Goal: Task Accomplishment & Management: Complete application form

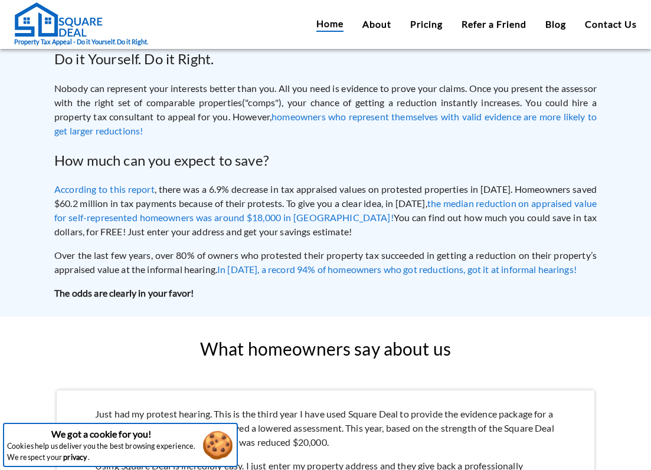
scroll to position [958, 0]
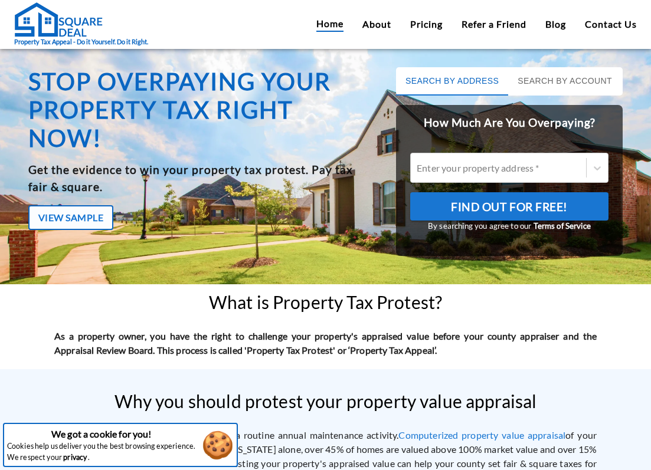
click at [7, 255] on div "Stop overpaying your property tax right now! Get the evidence to win your prope…" at bounding box center [325, 166] width 651 height 236
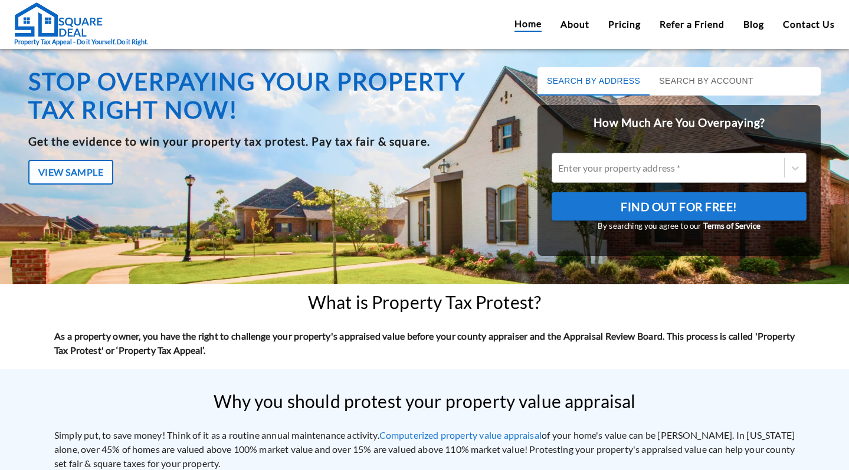
click at [589, 166] on div at bounding box center [668, 168] width 220 height 14
click at [560, 166] on input "Enter your property address *" at bounding box center [559, 167] width 2 height 11
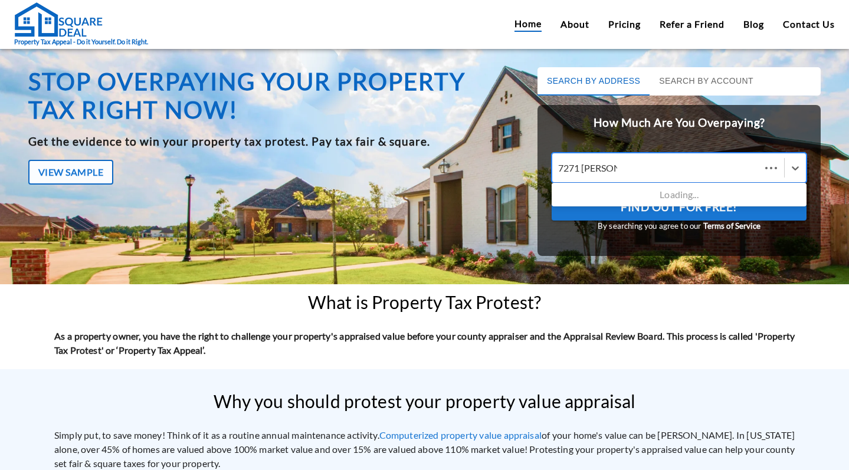
type input "7271 Kenny Ln"
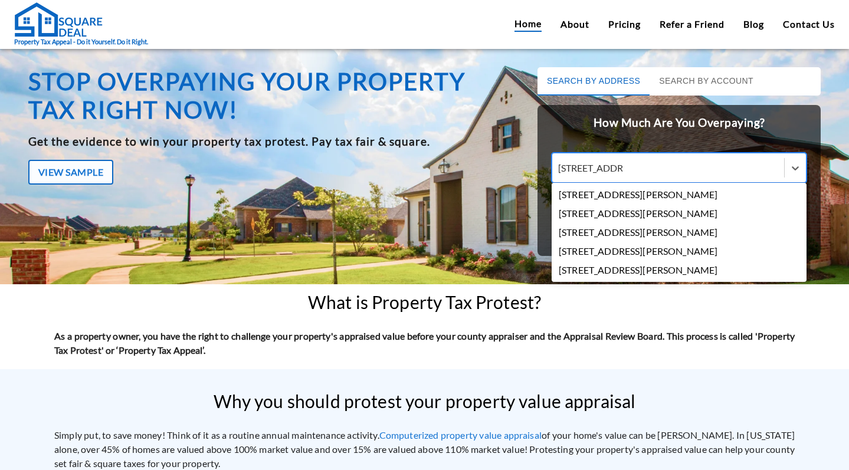
click at [621, 196] on div "7271 Kenny Ln, Dallas, TX, USA" at bounding box center [678, 194] width 255 height 19
click at [621, 173] on input "7271 Kenny Ln" at bounding box center [590, 167] width 64 height 11
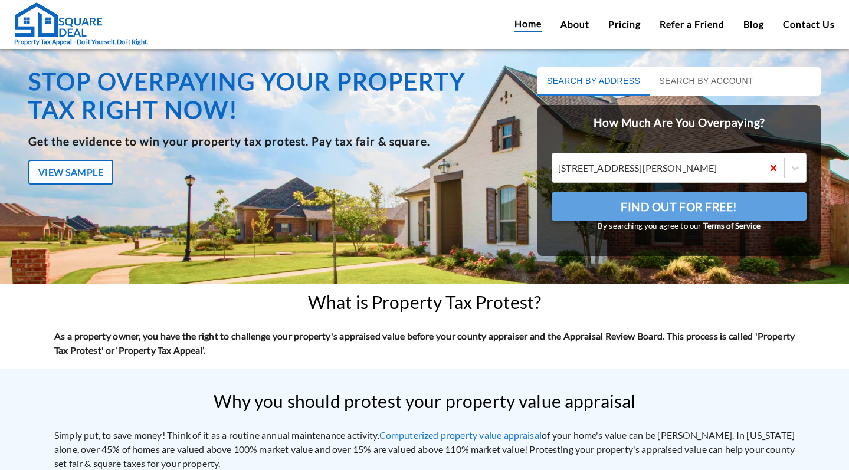
click at [626, 203] on span "Find Out For Free!" at bounding box center [678, 207] width 117 height 20
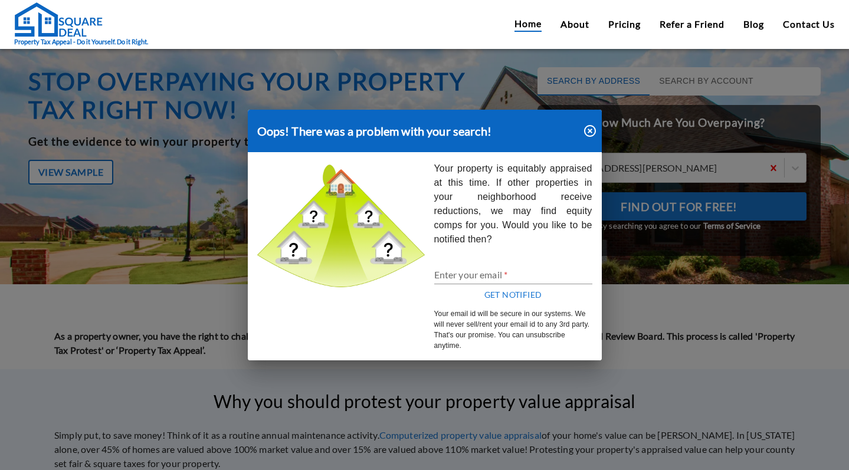
drag, startPoint x: 594, startPoint y: 134, endPoint x: 523, endPoint y: 228, distance: 117.5
click at [521, 244] on div "Oops! There was a problem with your search! Your property is equitably appraise…" at bounding box center [425, 235] width 354 height 251
click at [583, 137] on icon "button" at bounding box center [590, 131] width 14 height 14
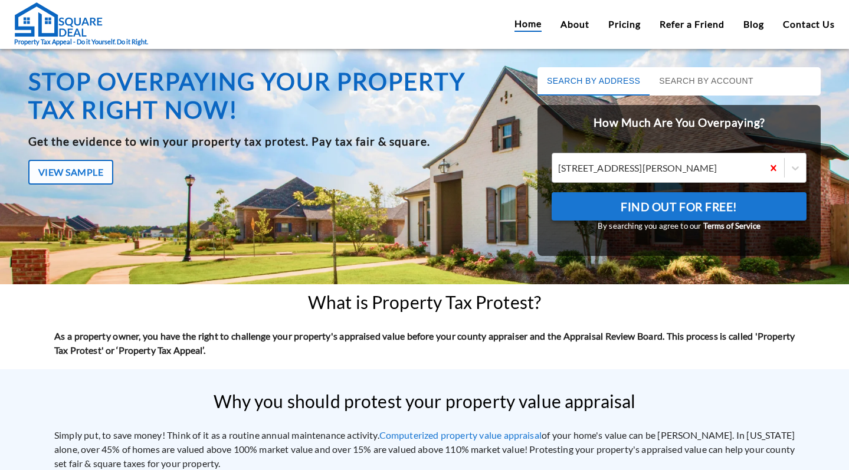
click at [617, 169] on div at bounding box center [657, 168] width 199 height 14
click at [560, 169] on input "7271 Kenny Ln, Dallas, TX, USA" at bounding box center [559, 167] width 2 height 11
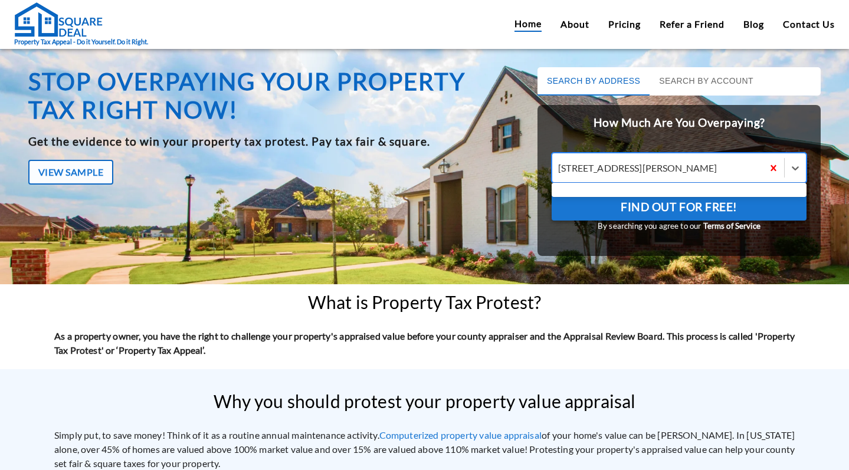
click at [617, 169] on div at bounding box center [657, 168] width 199 height 14
click at [560, 169] on input "Use Up and Down to choose options, press Enter to select the currently focused …" at bounding box center [559, 167] width 2 height 11
click at [617, 169] on div at bounding box center [657, 168] width 199 height 14
click at [560, 169] on input "Use Up and Down to choose options, press Enter to select the currently focused …" at bounding box center [559, 167] width 2 height 11
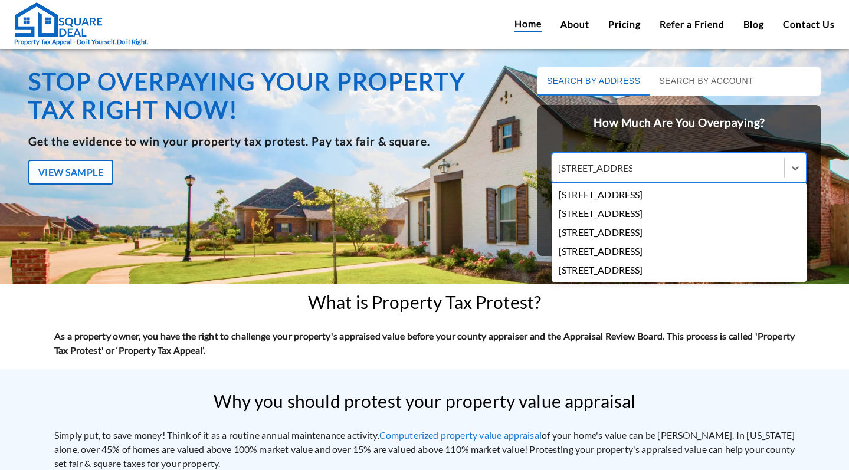
type input "5615 duxbury st. h"
click at [650, 193] on div "5615 Duxbury St, Houston, TX, USA" at bounding box center [678, 194] width 255 height 19
click at [637, 173] on input "5615 duxbury st. h" at bounding box center [597, 167] width 79 height 11
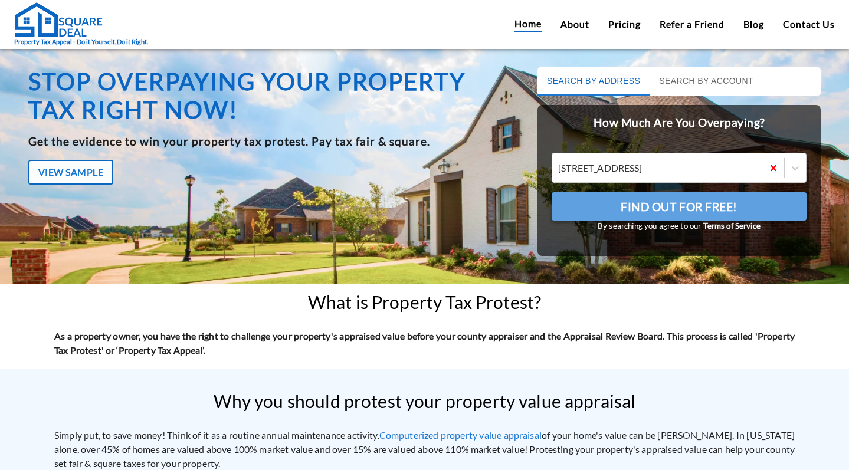
click at [650, 209] on span "Find Out For Free!" at bounding box center [678, 207] width 117 height 20
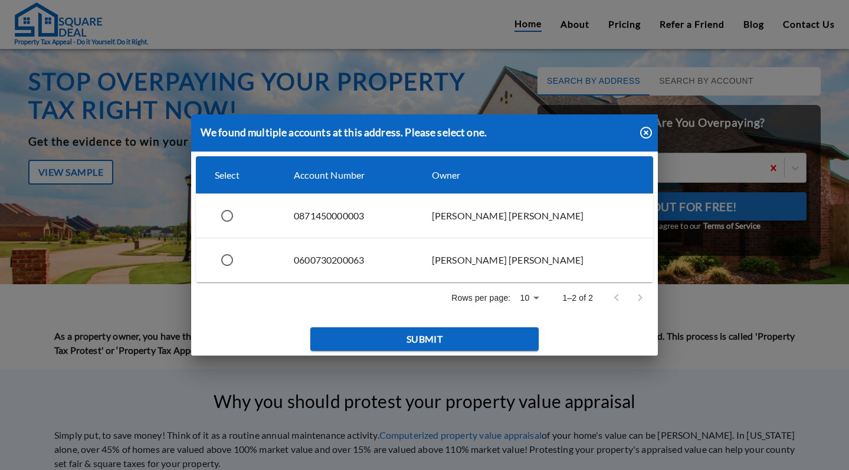
click at [232, 221] on input "simple table" at bounding box center [227, 215] width 25 height 25
radio input "true"
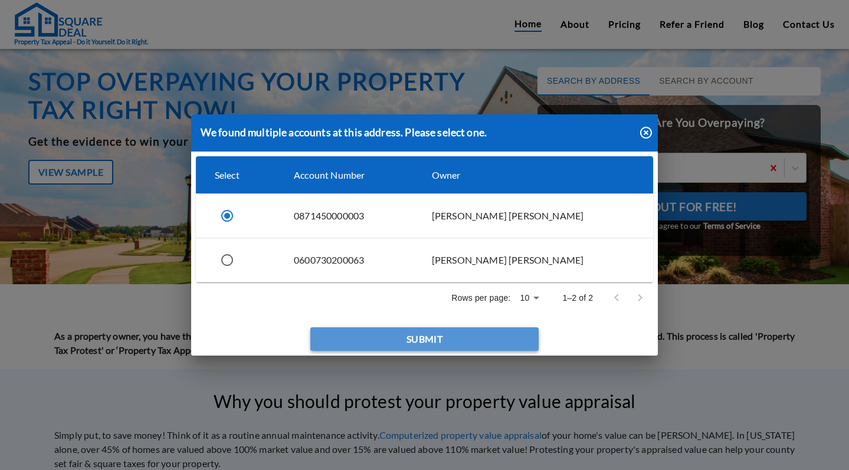
click at [370, 340] on button "Submit" at bounding box center [424, 339] width 229 height 24
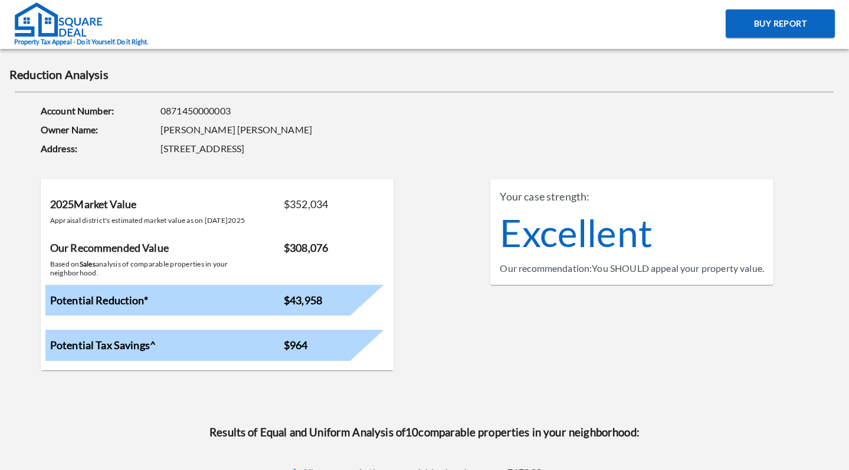
click at [540, 221] on div "Excellent" at bounding box center [632, 233] width 264 height 57
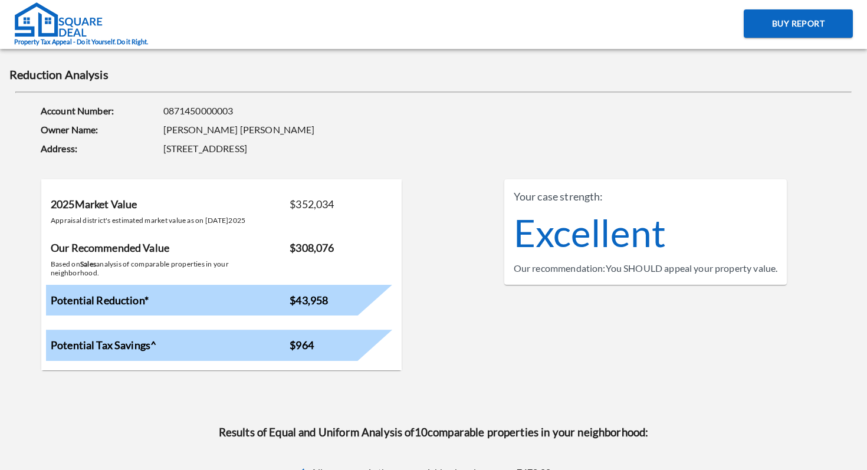
click at [94, 30] on img at bounding box center [58, 19] width 88 height 35
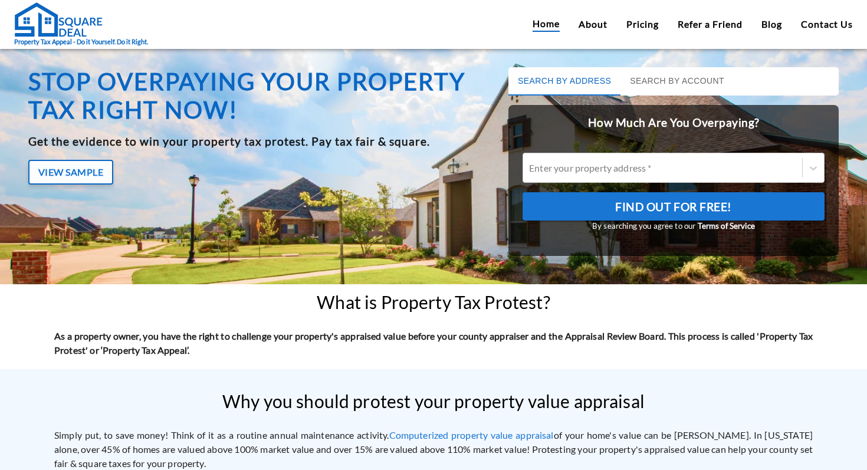
click at [63, 171] on button "View Sample" at bounding box center [70, 172] width 85 height 25
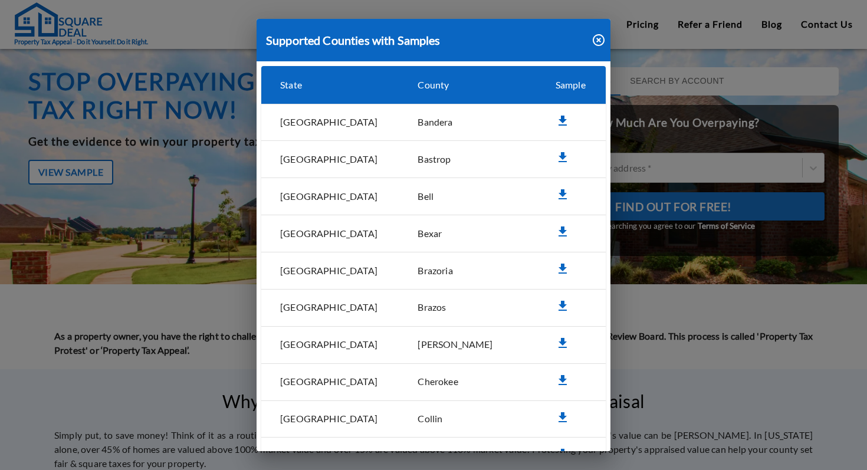
click at [556, 123] on icon "simple table" at bounding box center [563, 121] width 14 height 14
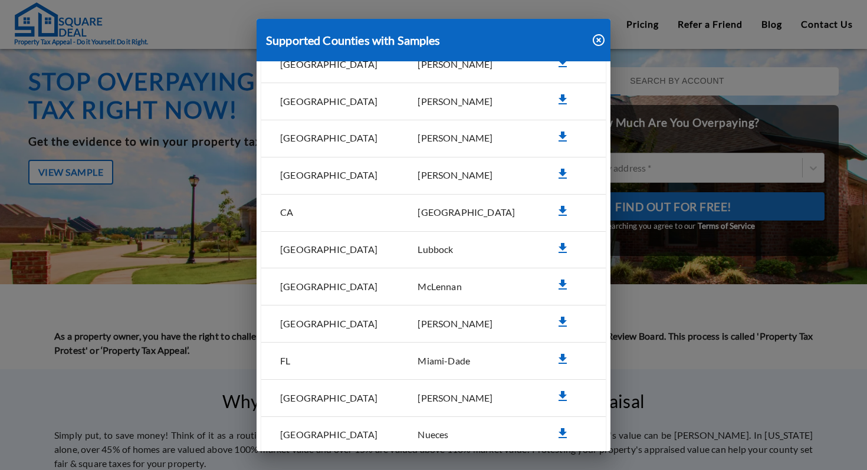
scroll to position [1060, 0]
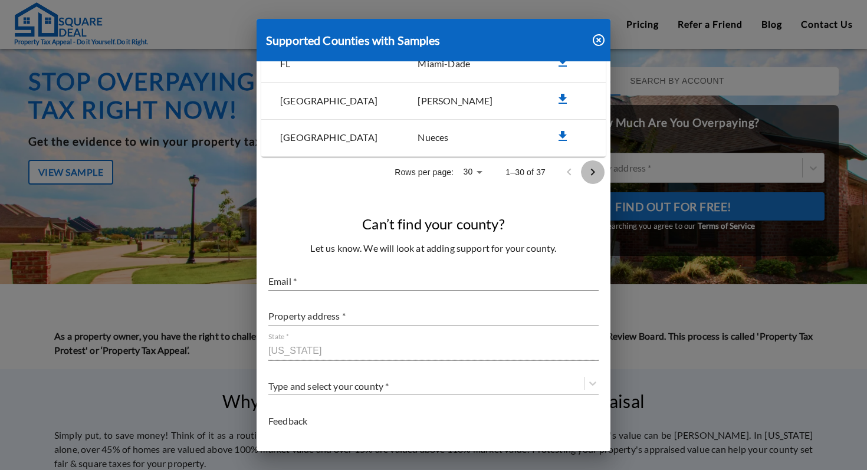
click at [589, 165] on icon "Go to next page" at bounding box center [593, 172] width 14 height 14
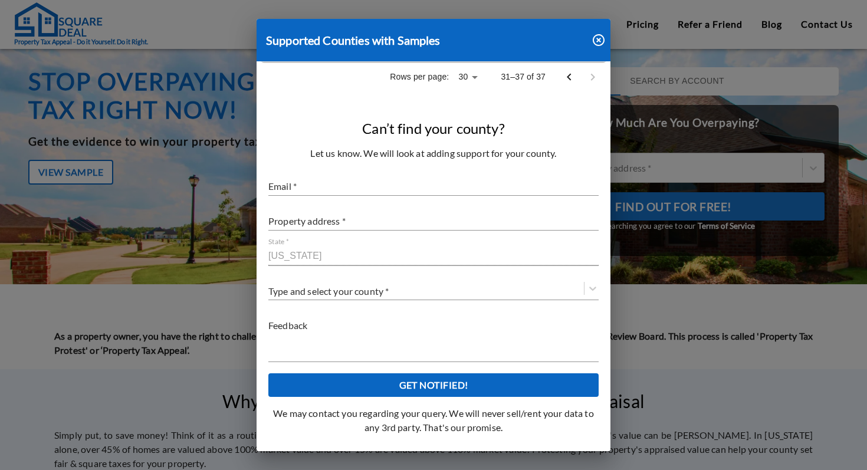
scroll to position [0, 0]
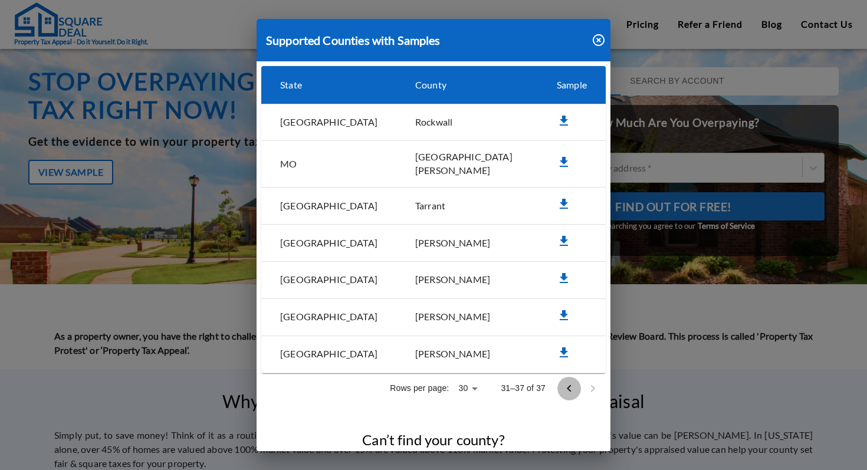
click at [562, 382] on icon "Go to previous page" at bounding box center [569, 389] width 14 height 14
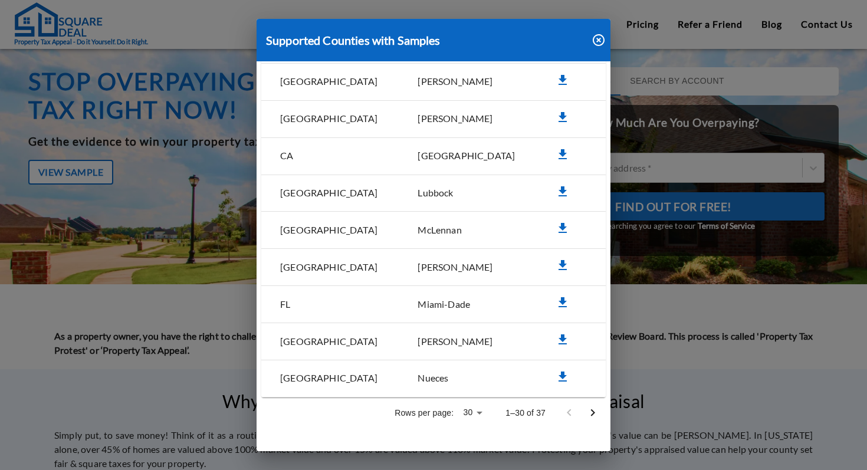
scroll to position [821, 0]
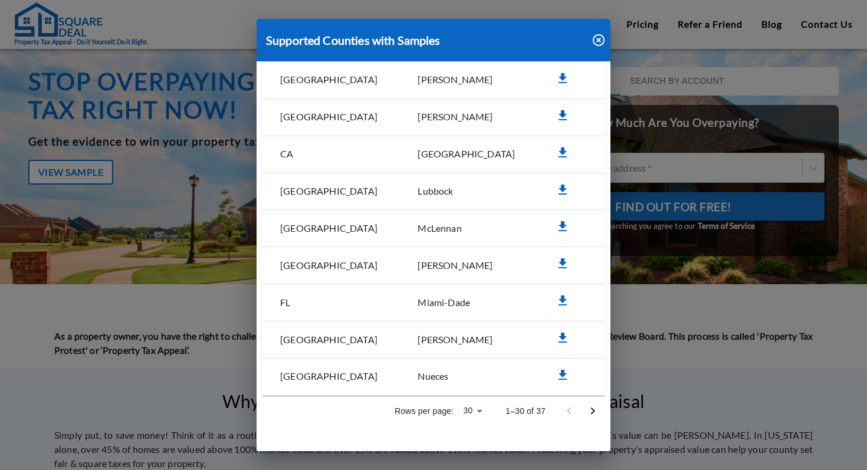
click at [559, 110] on icon "simple table" at bounding box center [563, 115] width 8 height 10
click at [600, 42] on icon "button" at bounding box center [599, 40] width 14 height 14
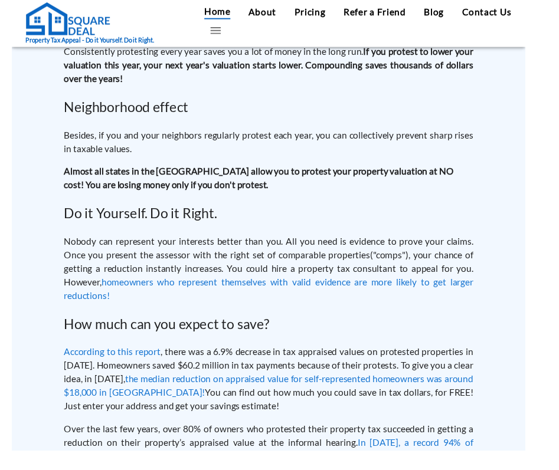
scroll to position [700, 0]
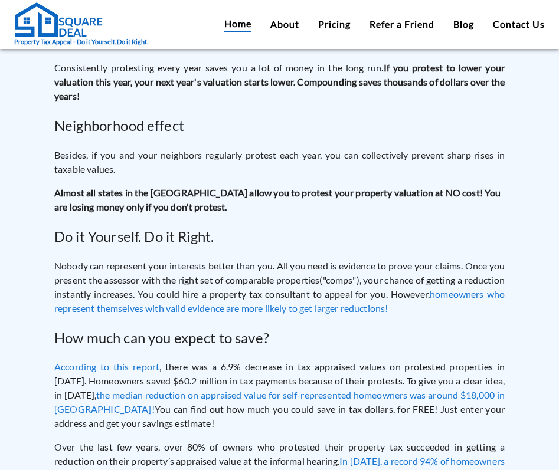
click at [130, 343] on h2 "How much can you expect to save?" at bounding box center [279, 337] width 450 height 21
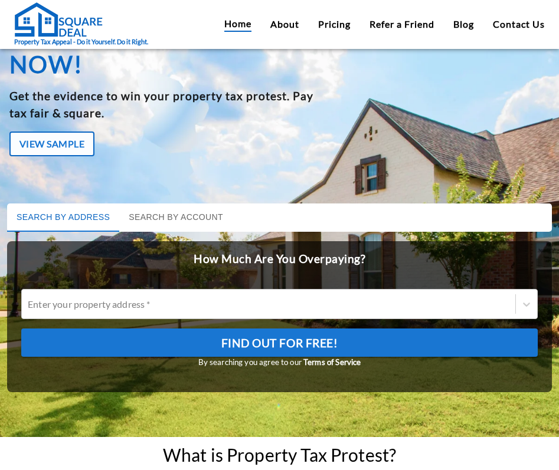
scroll to position [0, 0]
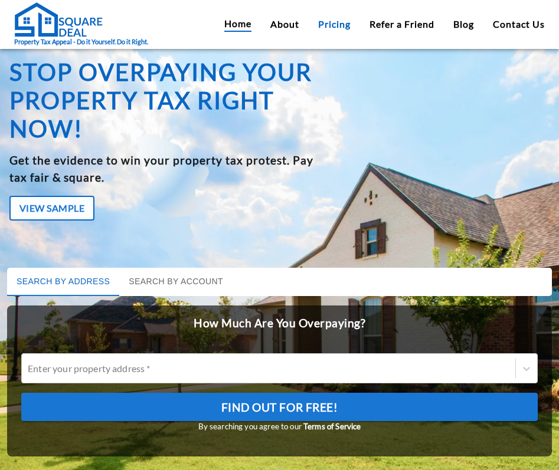
click at [342, 22] on link "Pricing" at bounding box center [334, 24] width 32 height 14
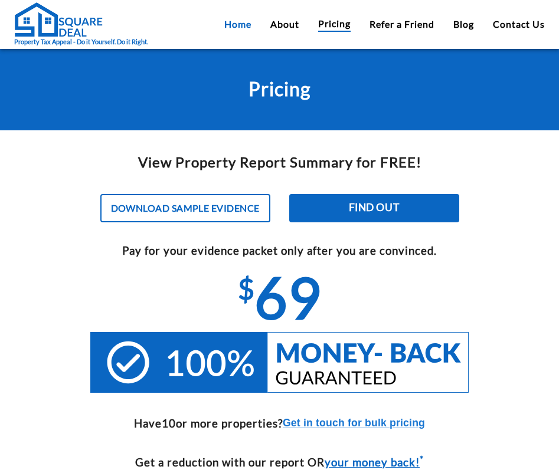
click at [239, 19] on link "Home" at bounding box center [237, 24] width 27 height 14
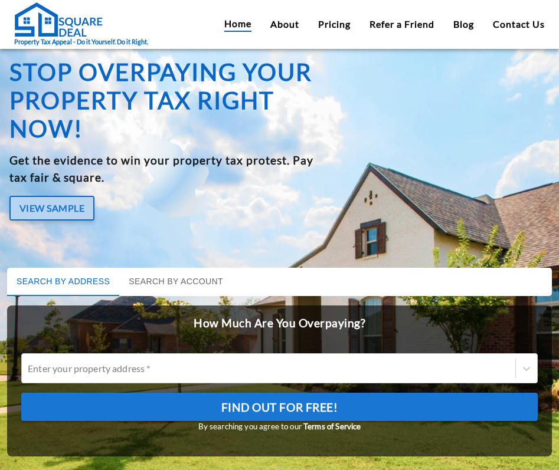
click at [60, 203] on button "View Sample" at bounding box center [51, 208] width 85 height 25
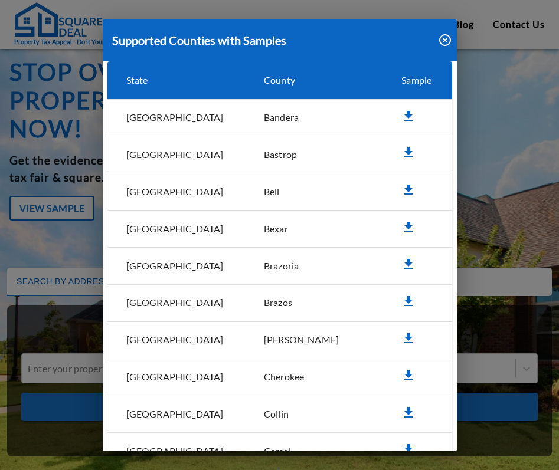
scroll to position [63, 0]
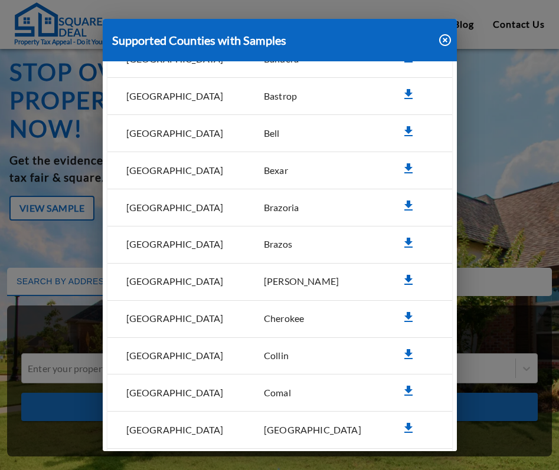
click at [401, 278] on icon "simple table" at bounding box center [408, 280] width 14 height 14
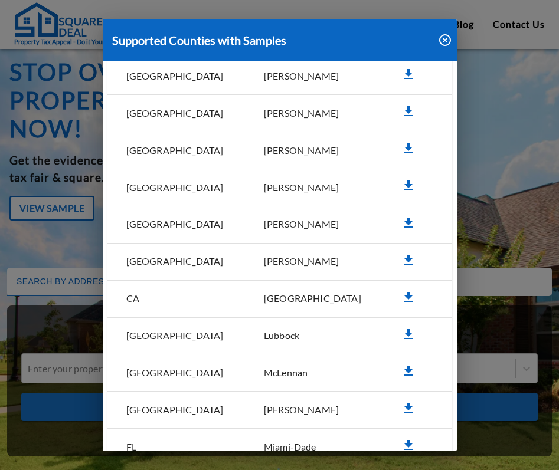
scroll to position [627, 0]
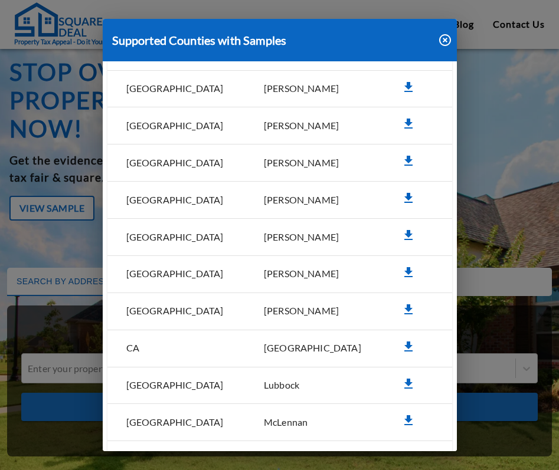
click at [401, 191] on icon "simple table" at bounding box center [408, 198] width 14 height 14
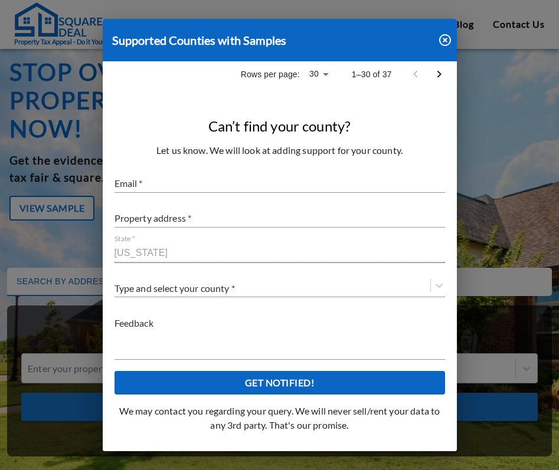
scroll to position [748, 0]
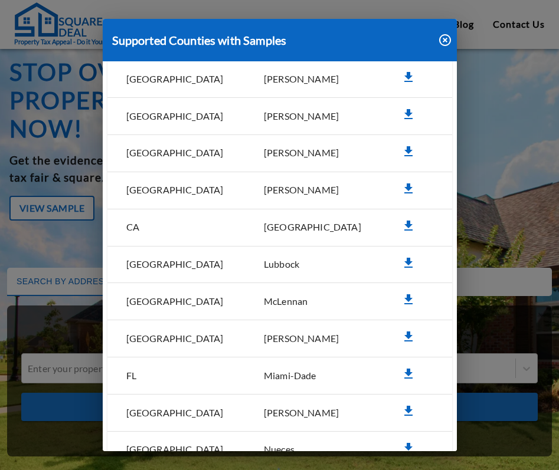
click at [446, 39] on icon "button" at bounding box center [445, 40] width 14 height 14
